Goal: Information Seeking & Learning: Learn about a topic

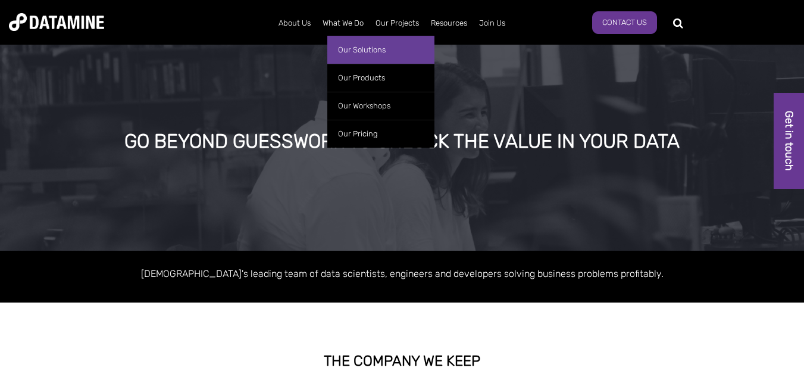
click at [358, 46] on link "Our Solutions" at bounding box center [380, 50] width 107 height 28
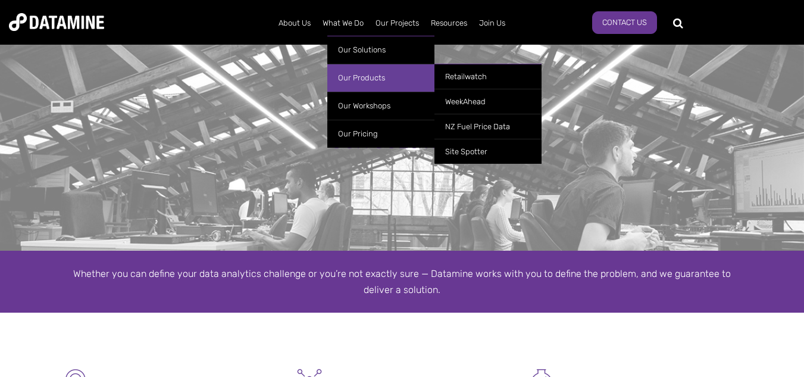
click at [355, 73] on link "Our Products" at bounding box center [380, 78] width 107 height 28
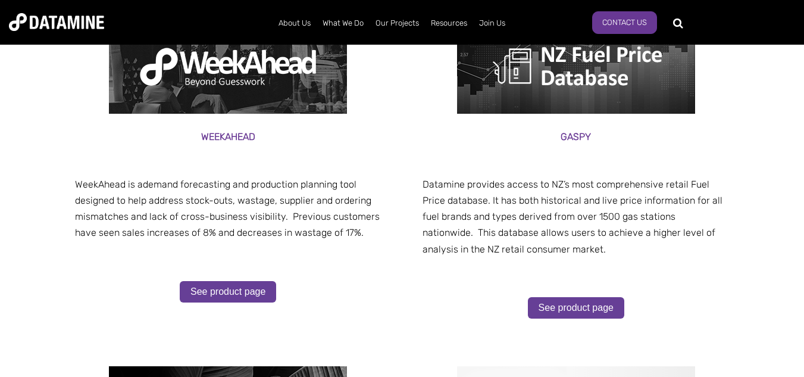
scroll to position [302, 0]
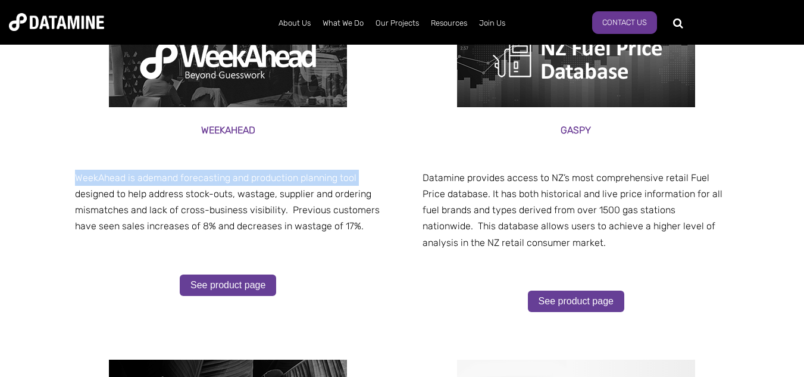
drag, startPoint x: 78, startPoint y: 176, endPoint x: 380, endPoint y: 180, distance: 301.9
click at [380, 180] on p "WeekAhead is a demand forecasting and production planning tool designed to help…" at bounding box center [228, 202] width 307 height 65
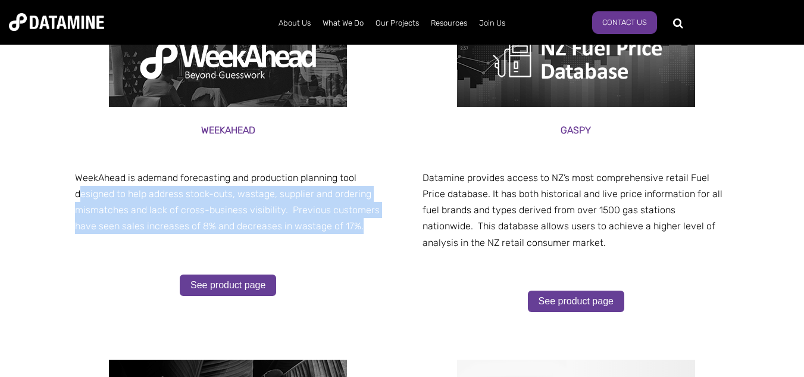
drag, startPoint x: 77, startPoint y: 193, endPoint x: 352, endPoint y: 221, distance: 277.1
click at [352, 221] on p "WeekAhead is a demand forecasting and production planning tool designed to help…" at bounding box center [228, 202] width 307 height 65
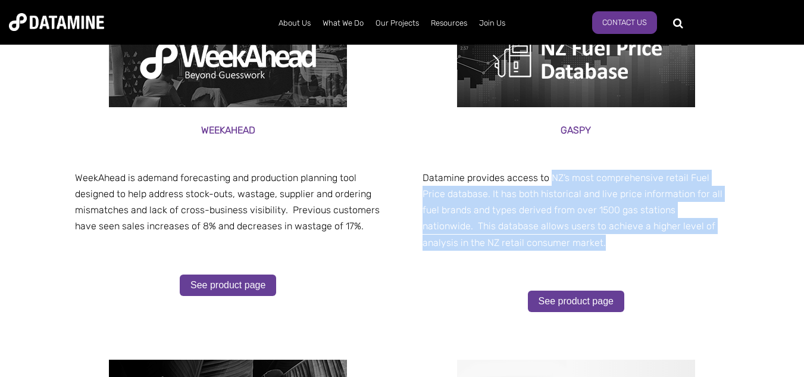
drag, startPoint x: 550, startPoint y: 177, endPoint x: 732, endPoint y: 237, distance: 191.7
click at [732, 237] on div "Gaspy Datamine provides access to NZ’s most comprehensive retail Fuel Price dat…" at bounding box center [576, 174] width 330 height 342
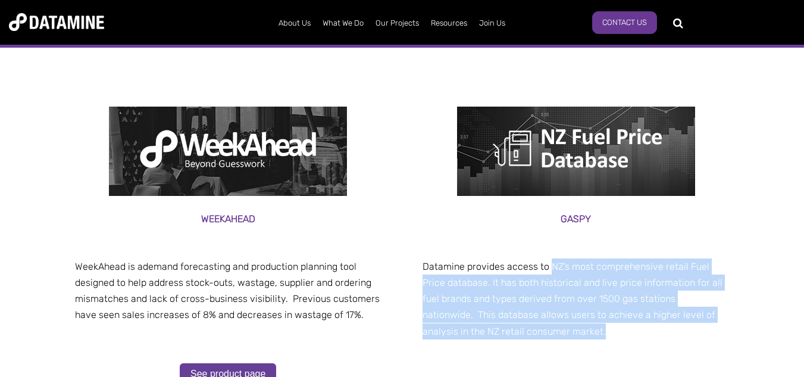
scroll to position [240, 0]
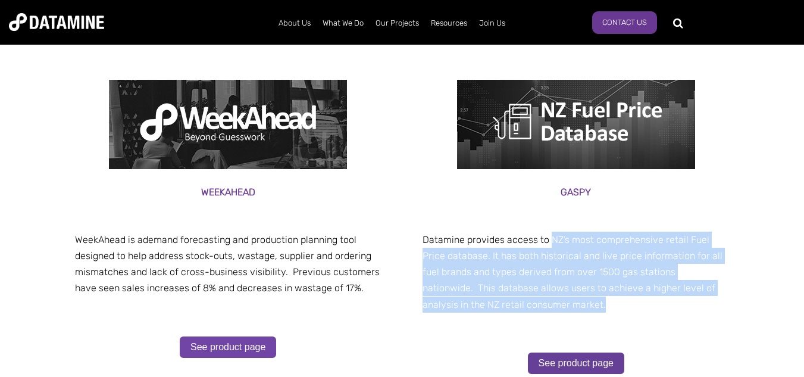
click at [241, 350] on link "See product page" at bounding box center [228, 346] width 96 height 21
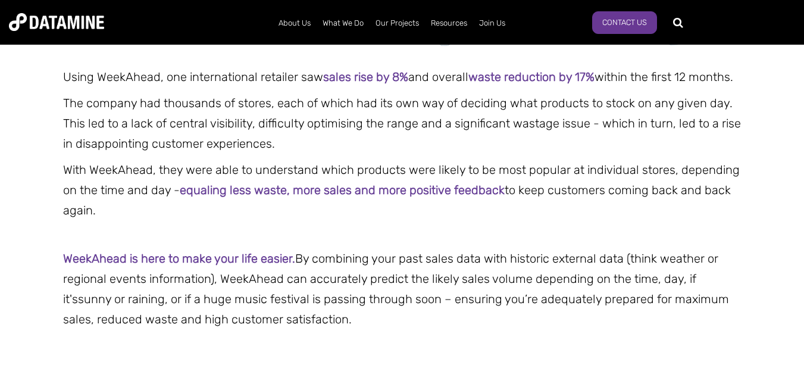
scroll to position [691, 0]
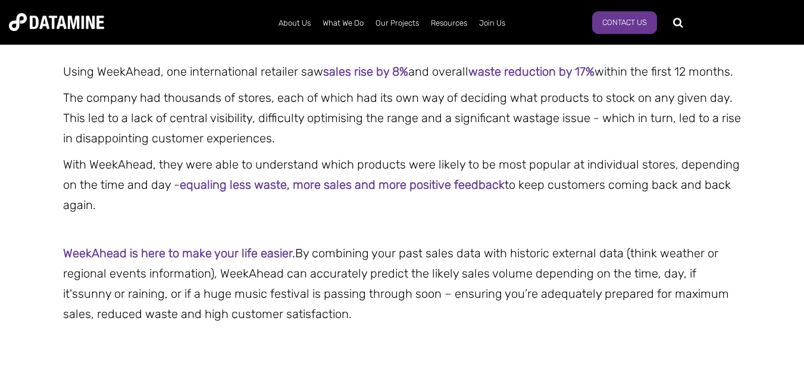
drag, startPoint x: 809, startPoint y: 32, endPoint x: 810, endPoint y: 107, distance: 75.0
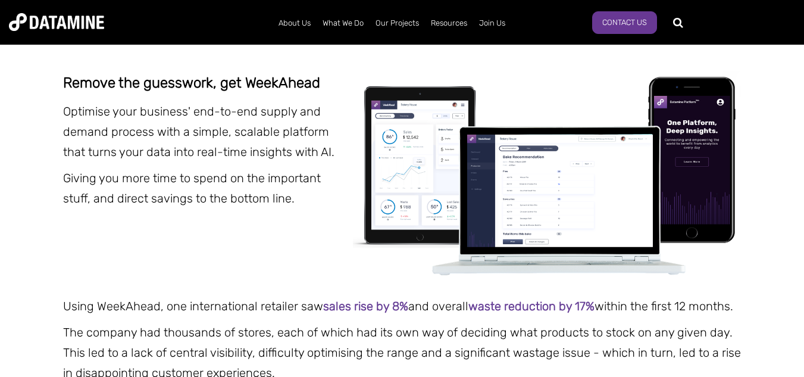
scroll to position [0, 0]
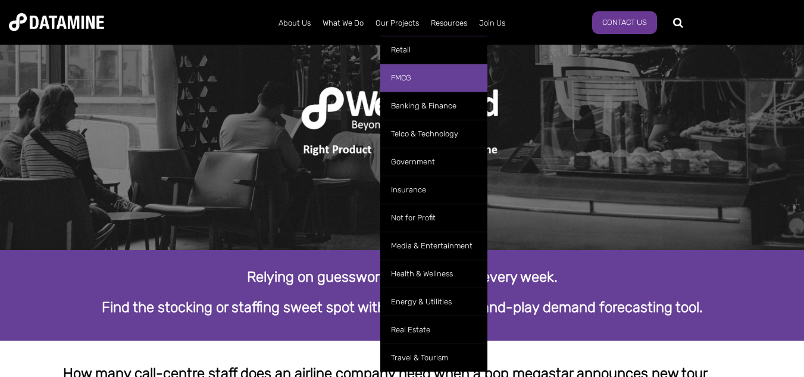
click at [400, 76] on link "FMCG" at bounding box center [433, 78] width 107 height 28
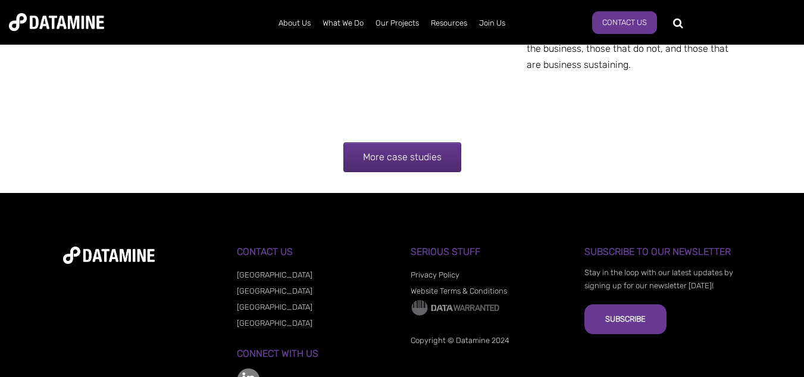
scroll to position [2515, 0]
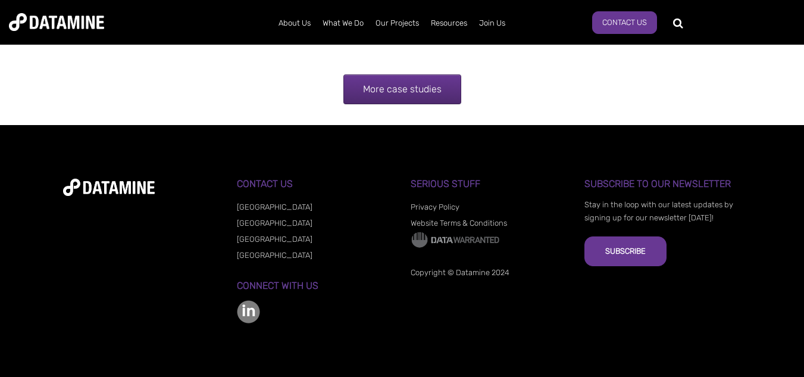
click at [255, 311] on img at bounding box center [248, 311] width 23 height 23
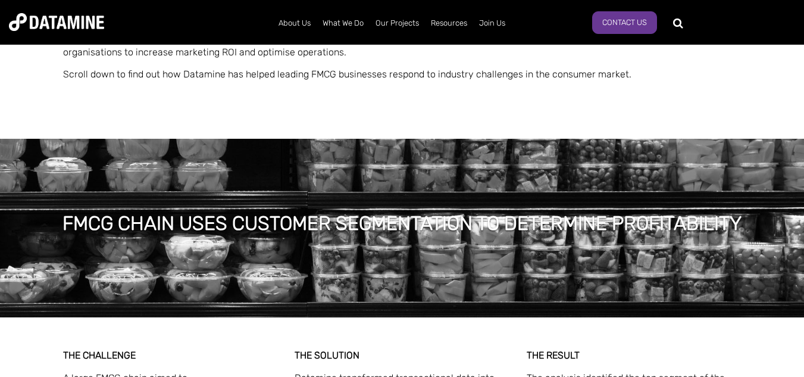
scroll to position [0, 0]
